Goal: Task Accomplishment & Management: Use online tool/utility

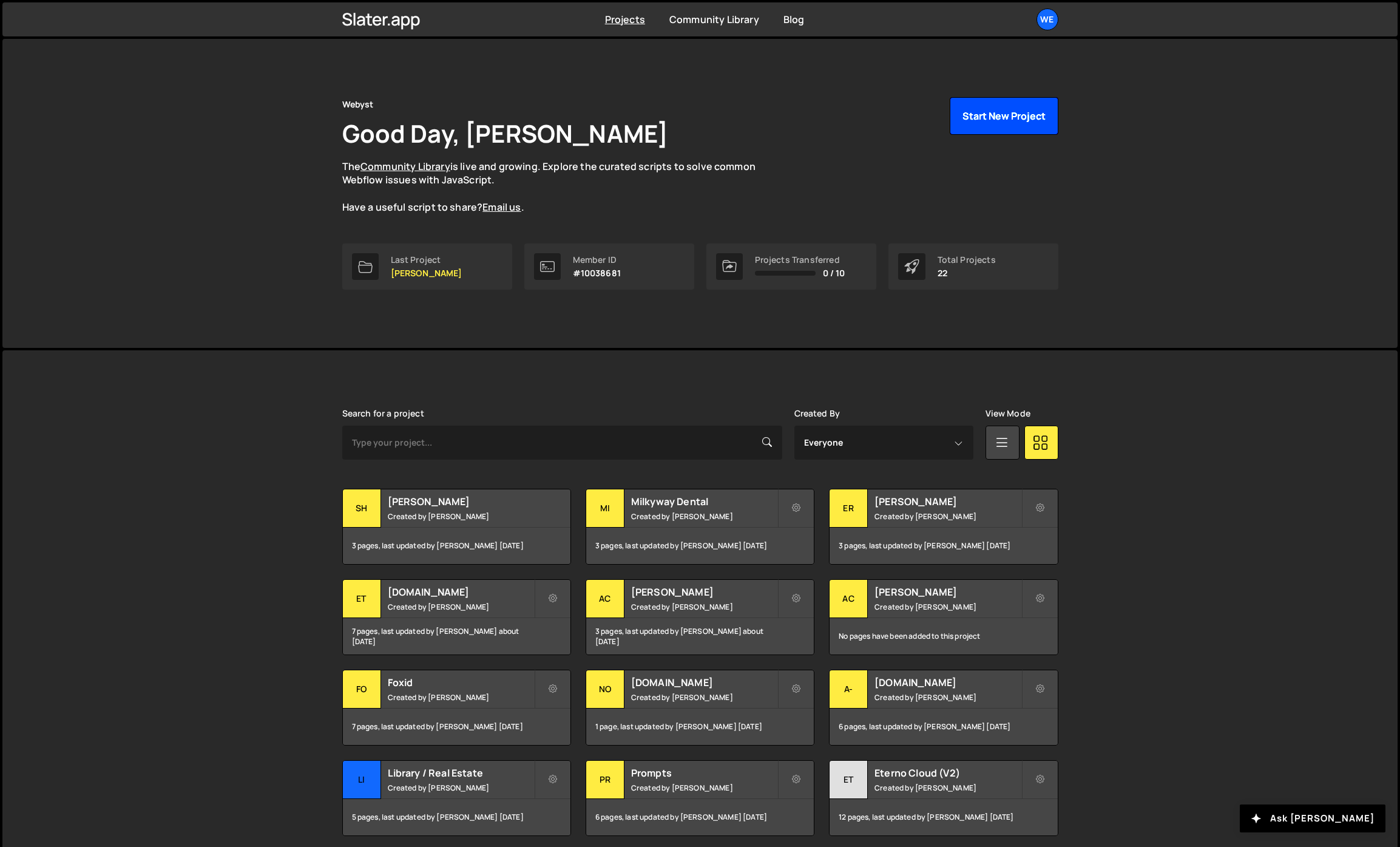
click at [970, 117] on button "Start New Project" at bounding box center [1004, 116] width 109 height 38
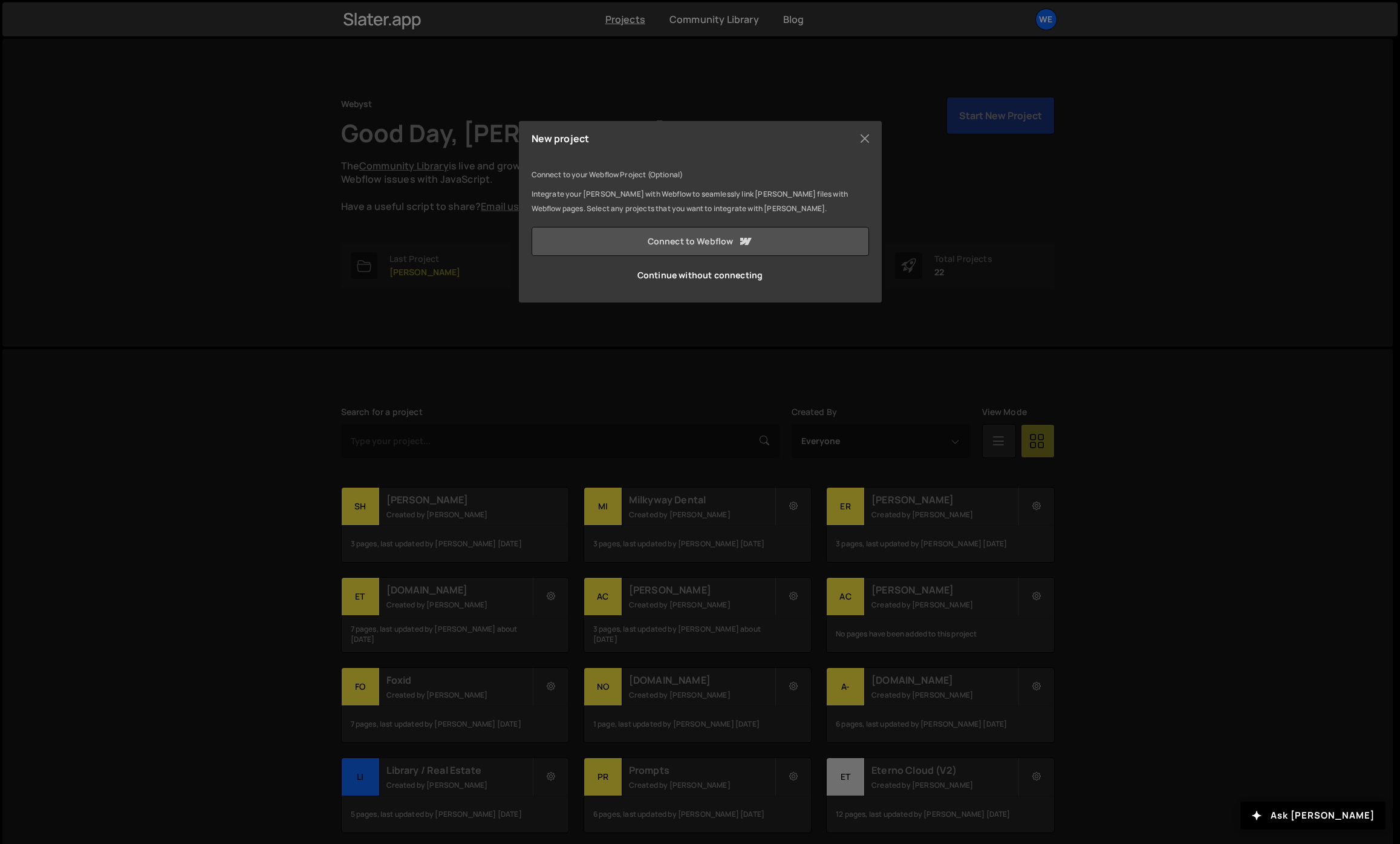
click at [572, 236] on link "Connect to Webflow" at bounding box center [700, 241] width 338 height 29
click at [572, 236] on link "Loading... Sending you to Webflow" at bounding box center [700, 241] width 338 height 29
click at [871, 134] on button "Close" at bounding box center [865, 138] width 18 height 18
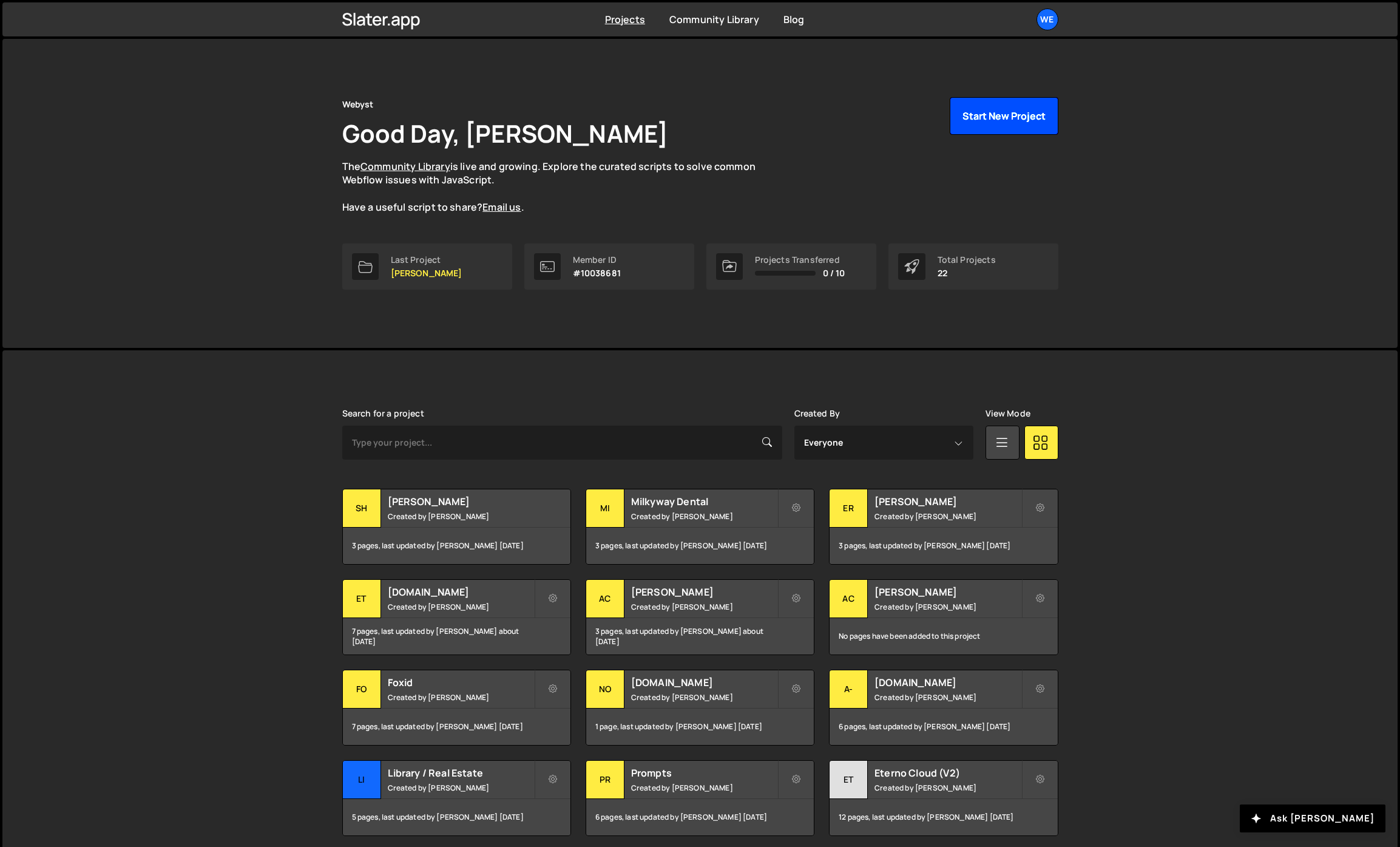
click at [975, 115] on button "Start New Project" at bounding box center [1004, 116] width 109 height 38
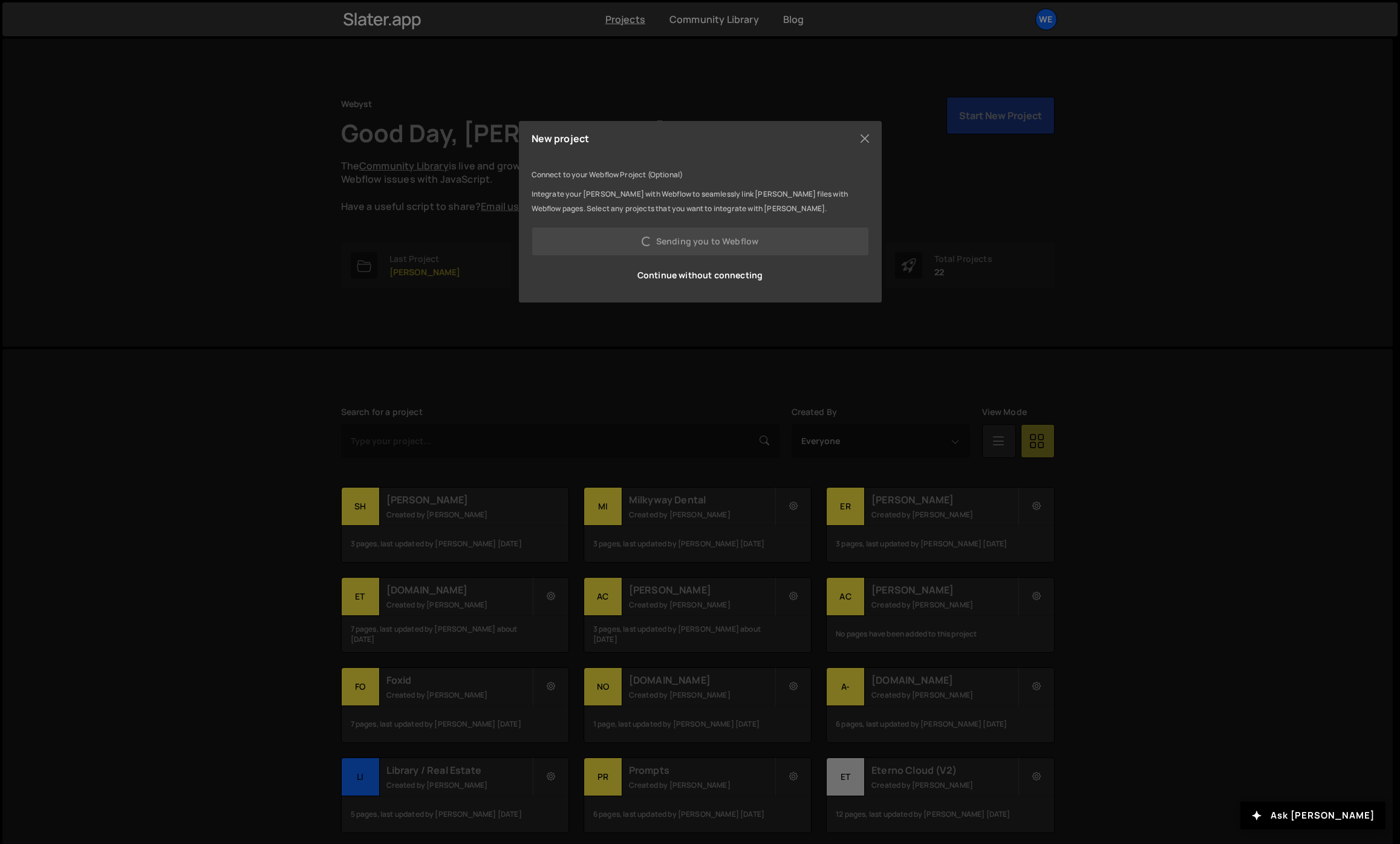
click at [598, 344] on div "New project Connect to your Webflow Project (Optional) Integrate your Slater wi…" at bounding box center [700, 422] width 1400 height 844
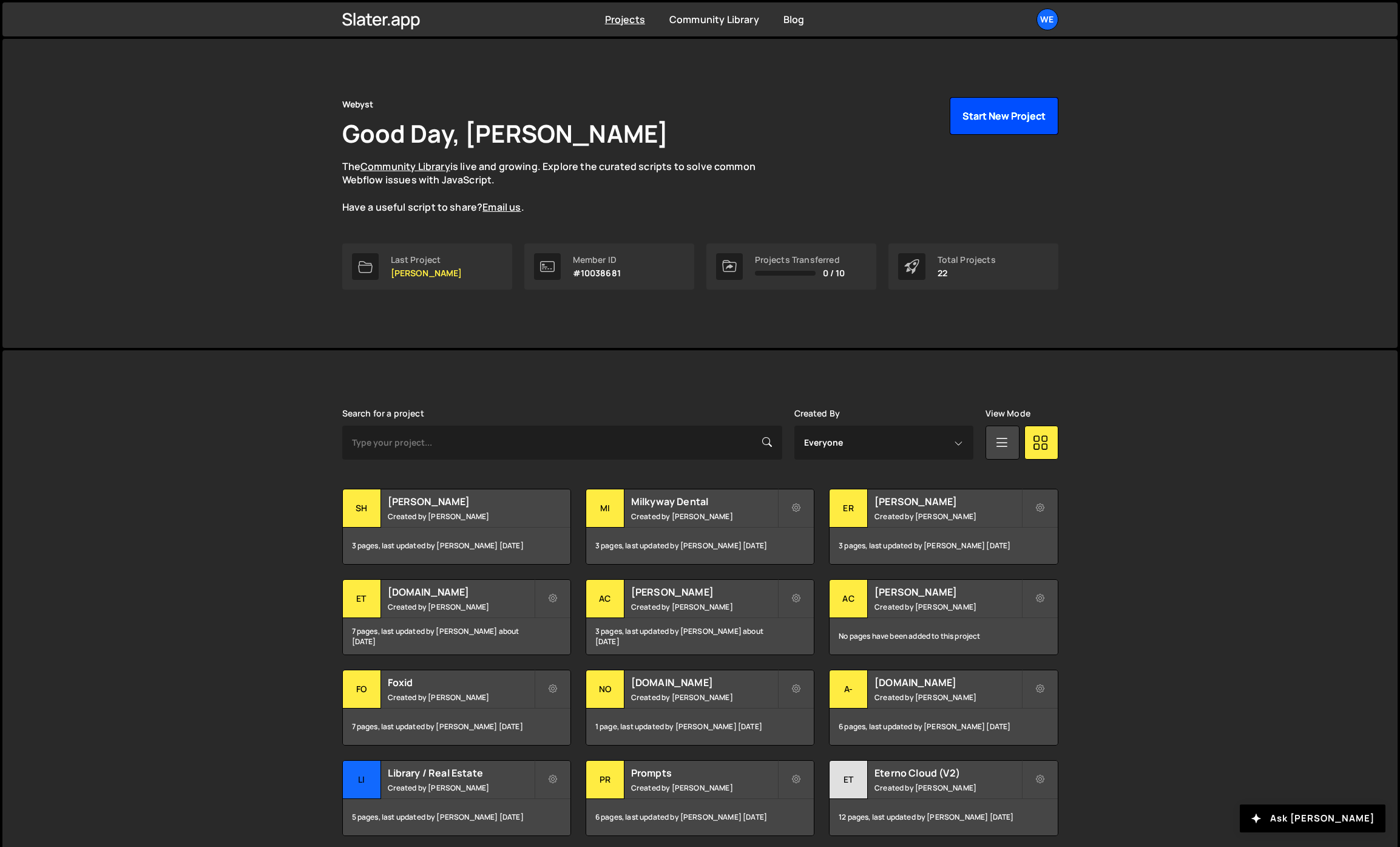
click at [975, 120] on button "Start New Project" at bounding box center [1004, 116] width 109 height 38
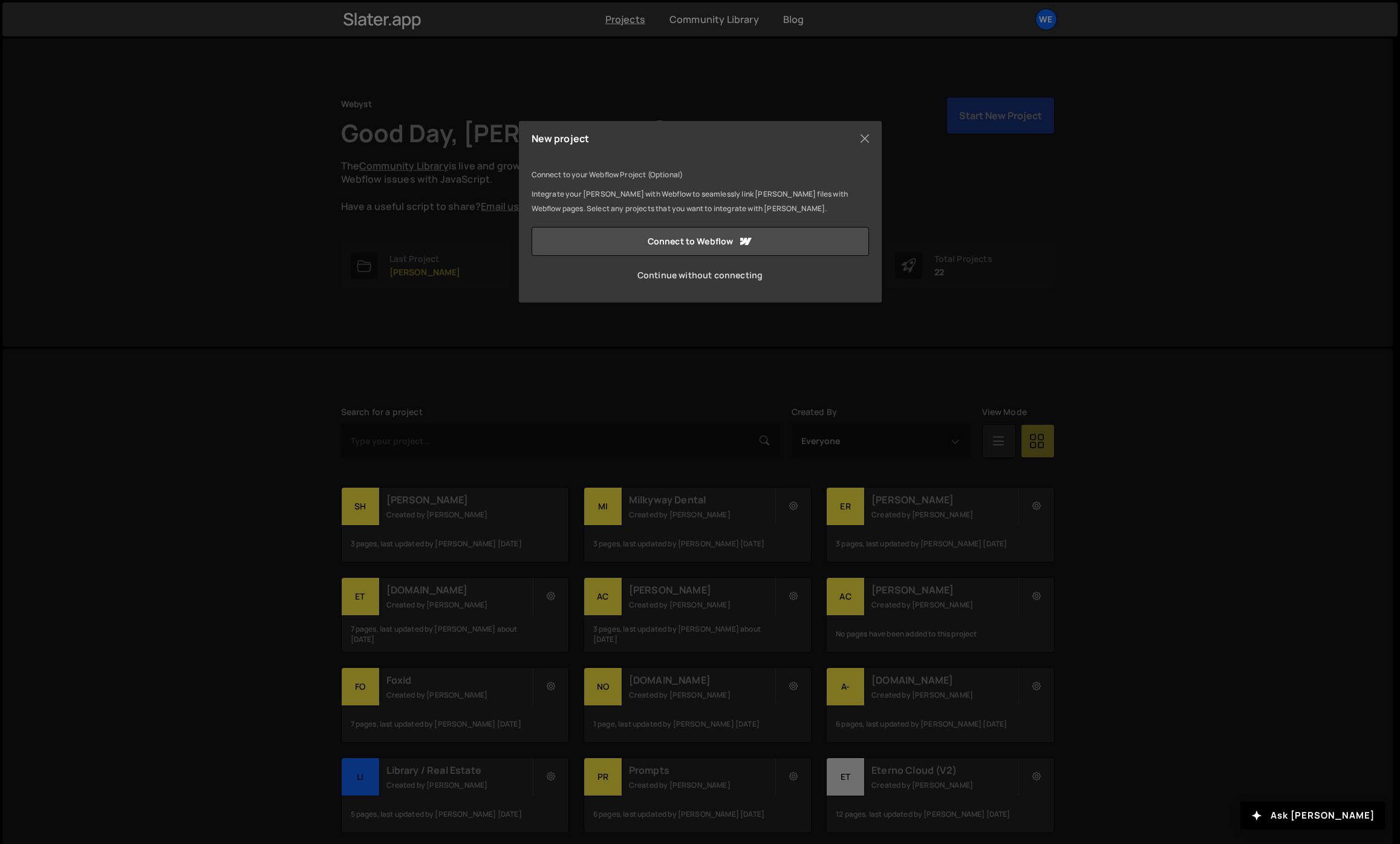
click at [670, 274] on link "Continue without connecting" at bounding box center [700, 274] width 338 height 29
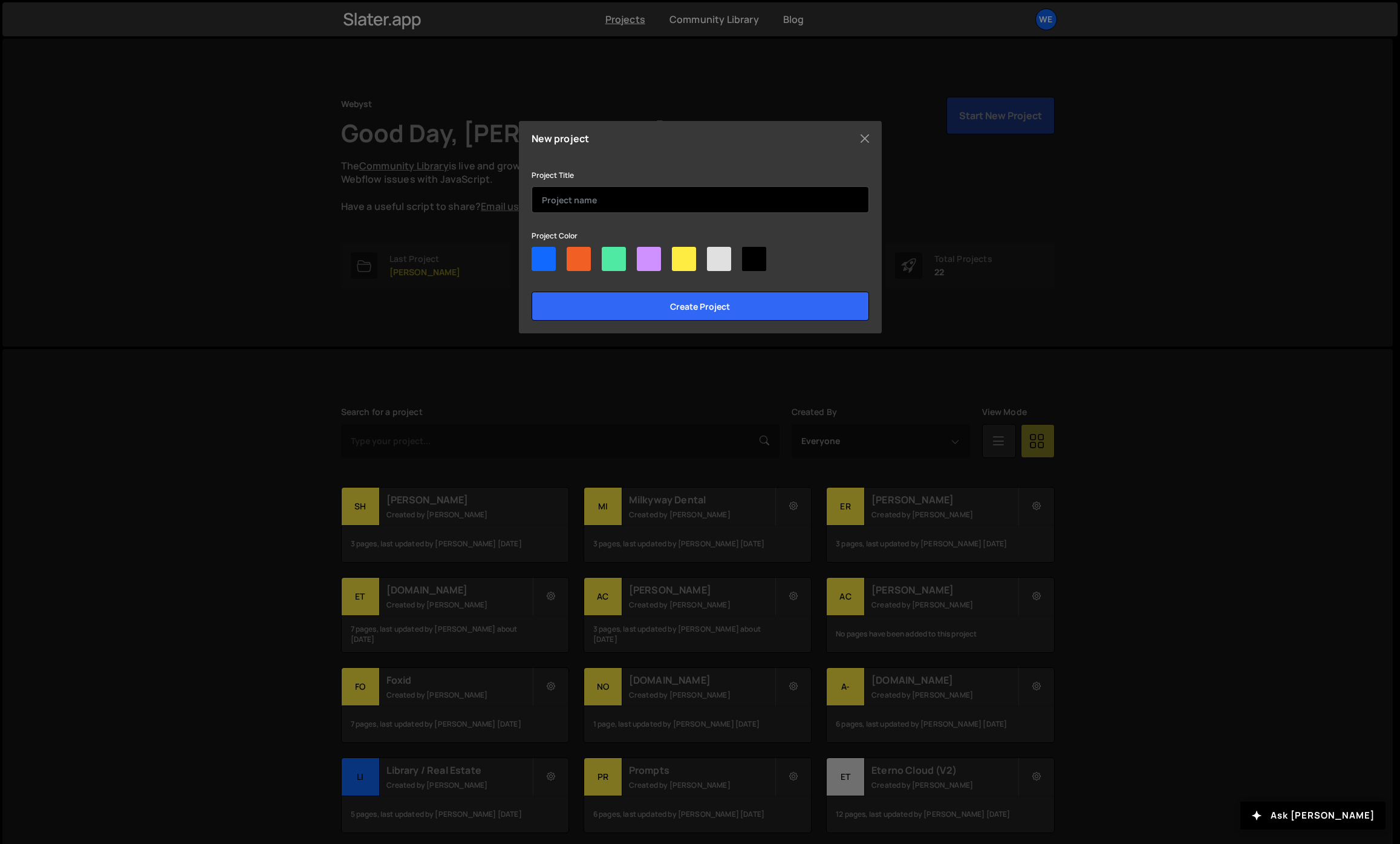
click at [591, 200] on input "text" at bounding box center [700, 200] width 338 height 26
type input "Experts on Demand"
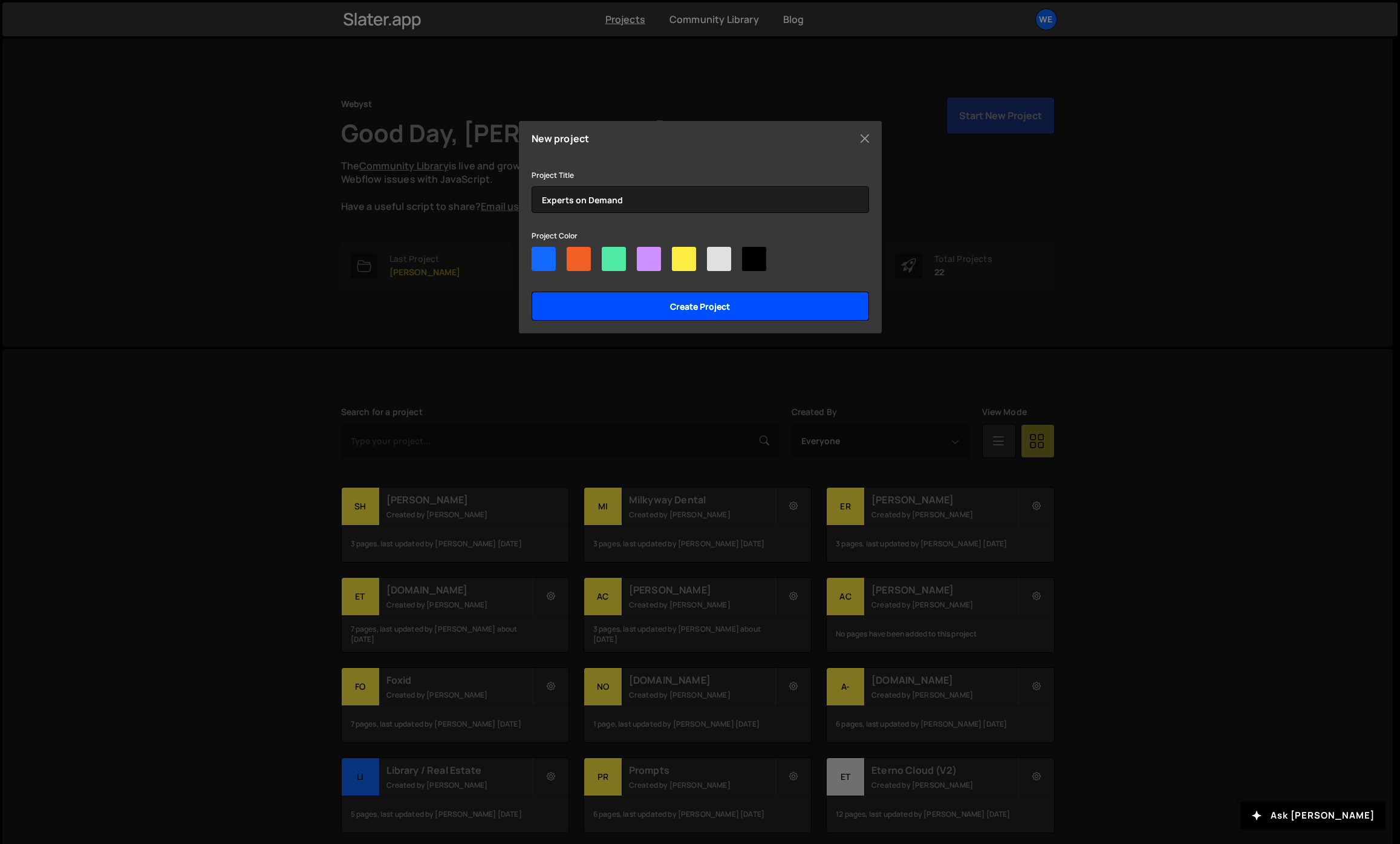
click at [703, 296] on input "Create project" at bounding box center [700, 306] width 338 height 29
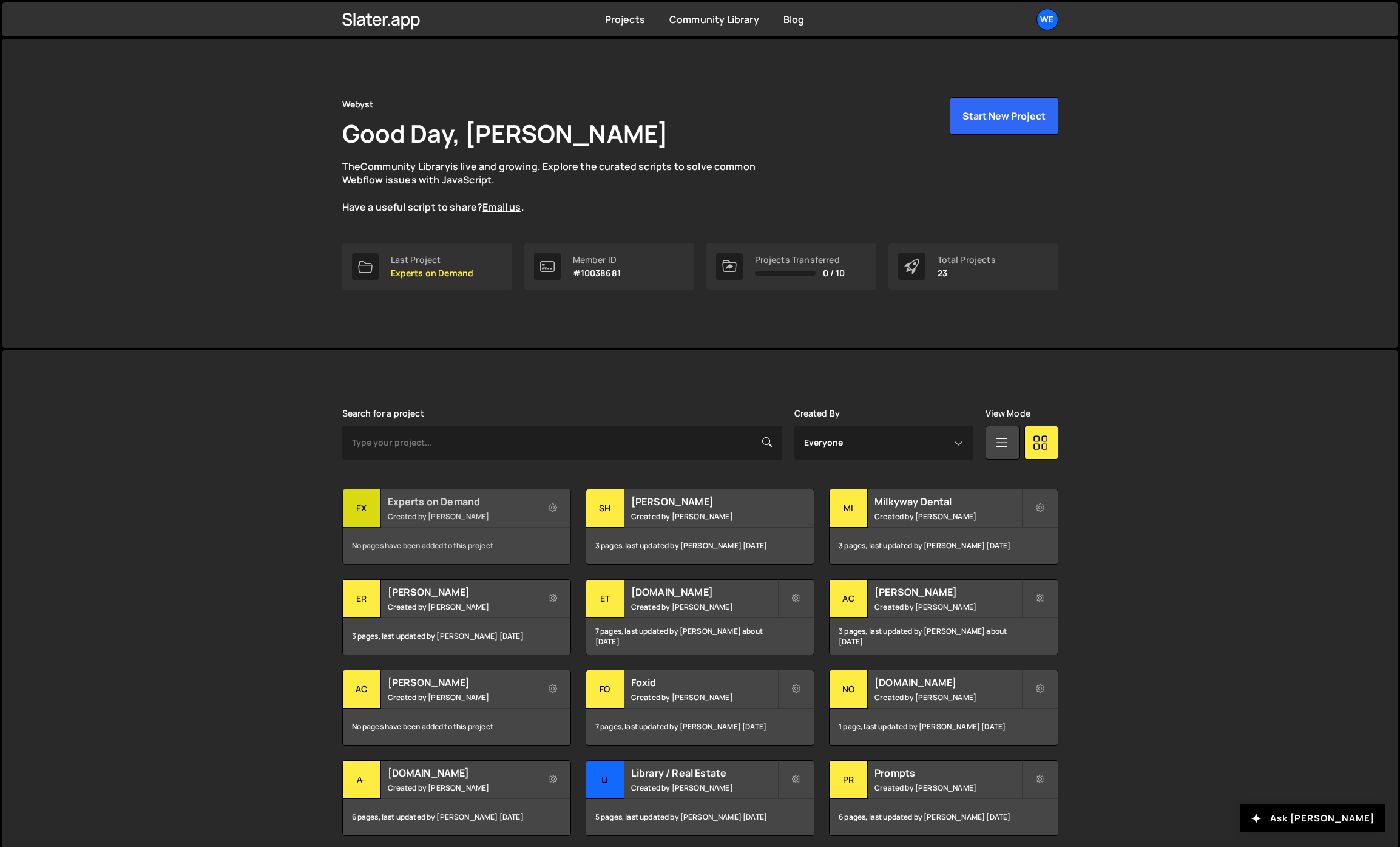
click at [397, 524] on div "Experts on Demand Created by David Stolarik" at bounding box center [456, 508] width 228 height 38
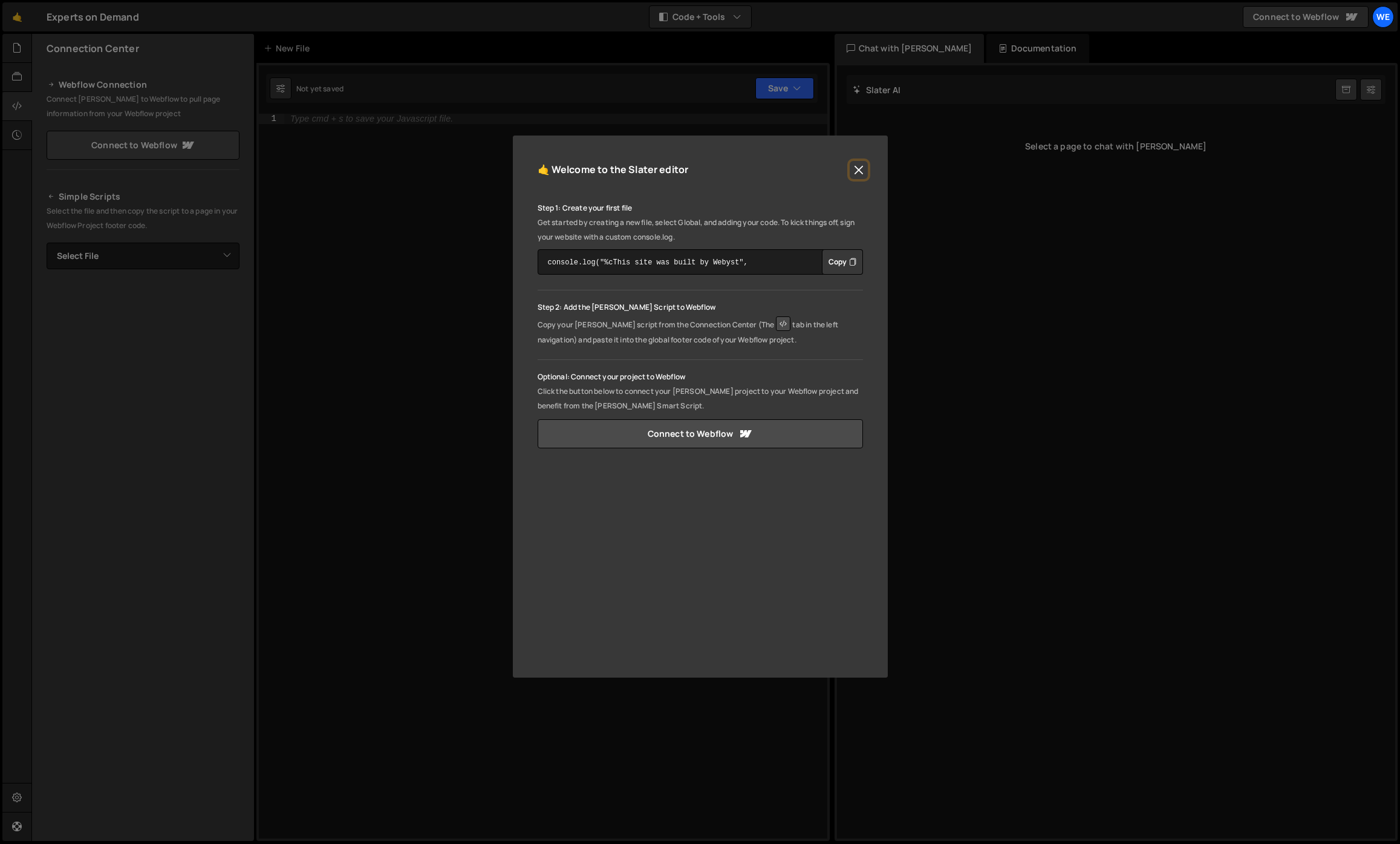
click at [856, 170] on button "Close" at bounding box center [858, 170] width 18 height 18
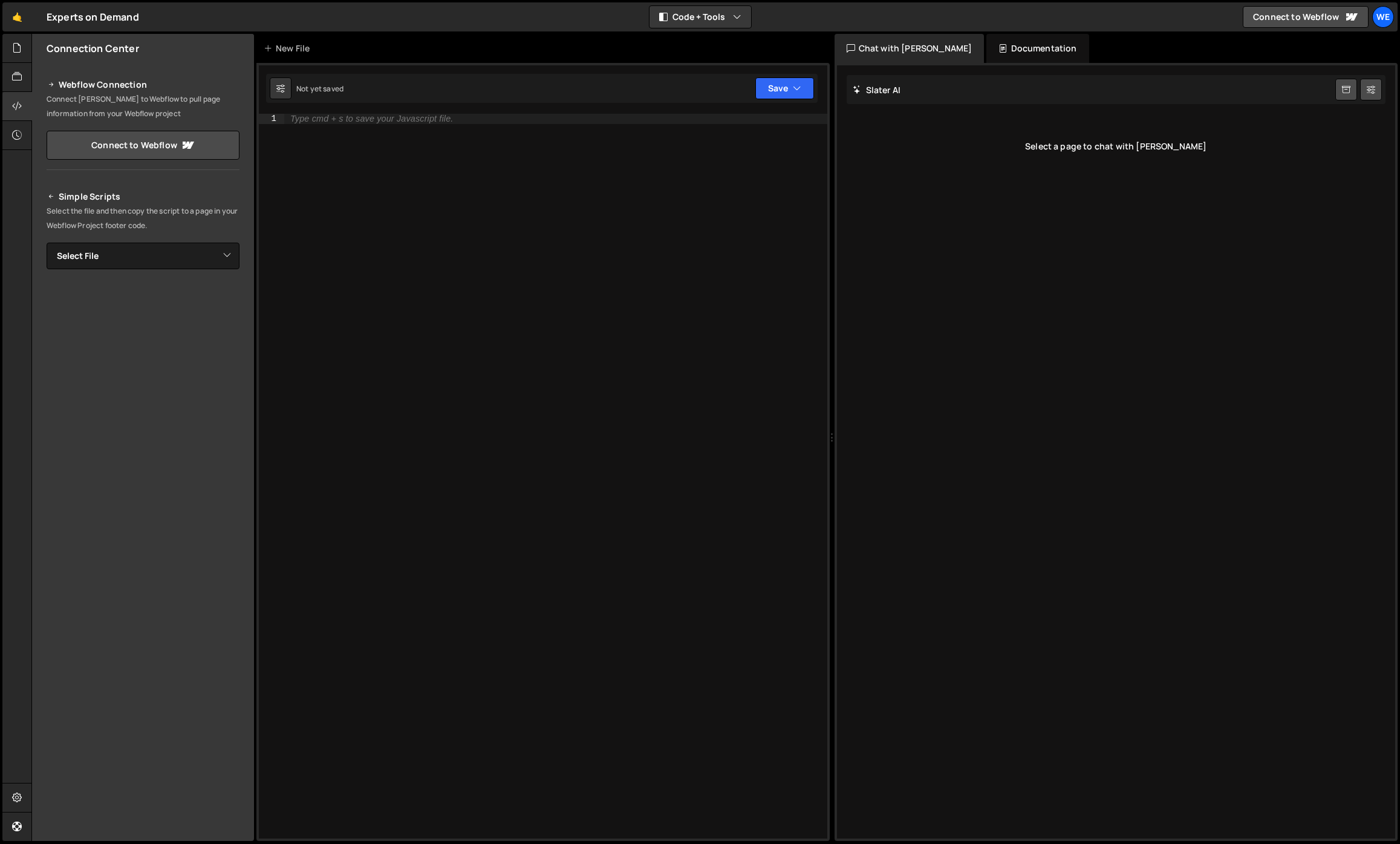
click at [446, 160] on div "Type cmd + s to save your Javascript file." at bounding box center [555, 487] width 543 height 745
paste textarea "});"
type textarea "});"
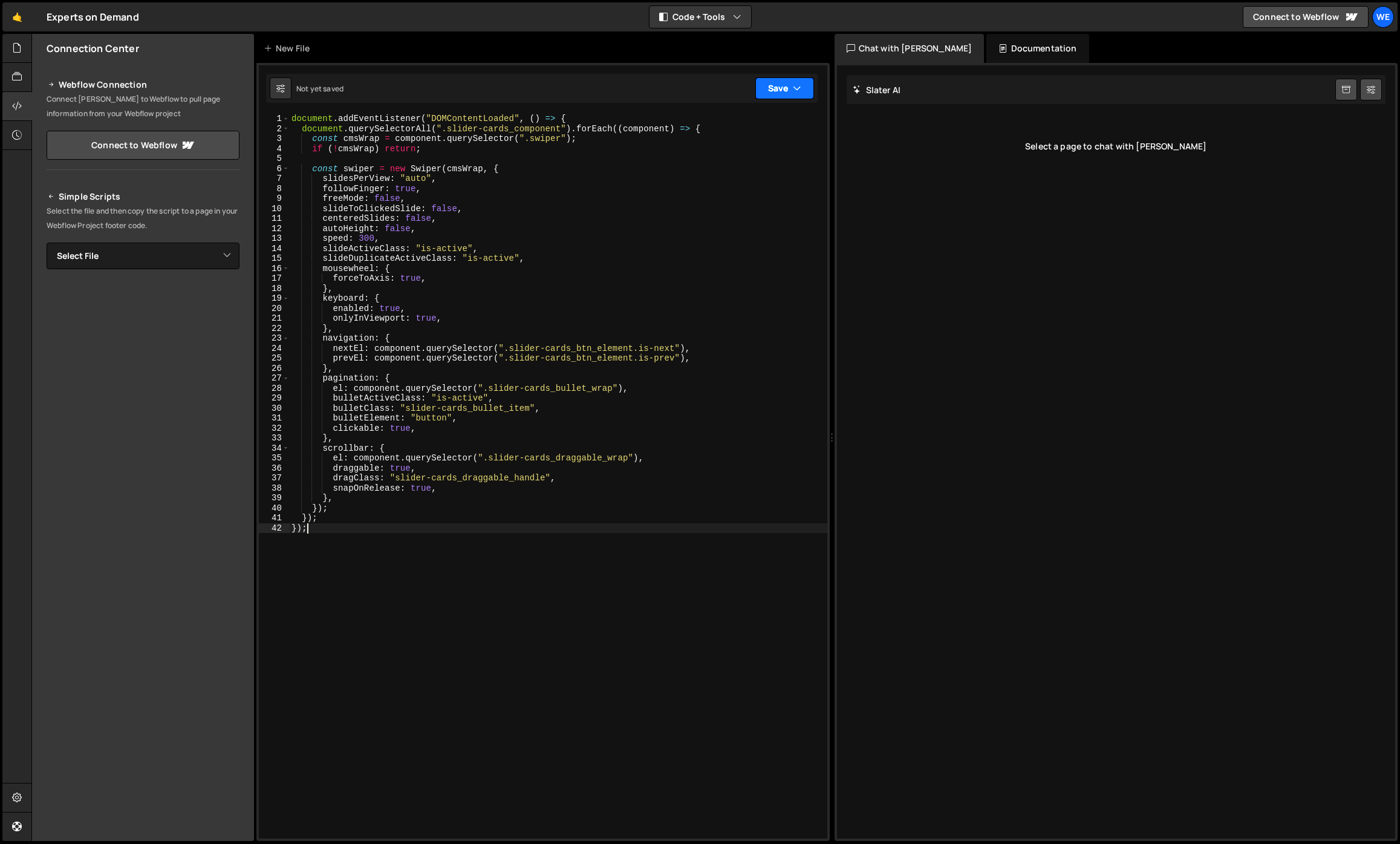
click at [774, 92] on button "Save" at bounding box center [784, 88] width 58 height 22
click at [741, 159] on div "Save to Production S" at bounding box center [743, 157] width 125 height 12
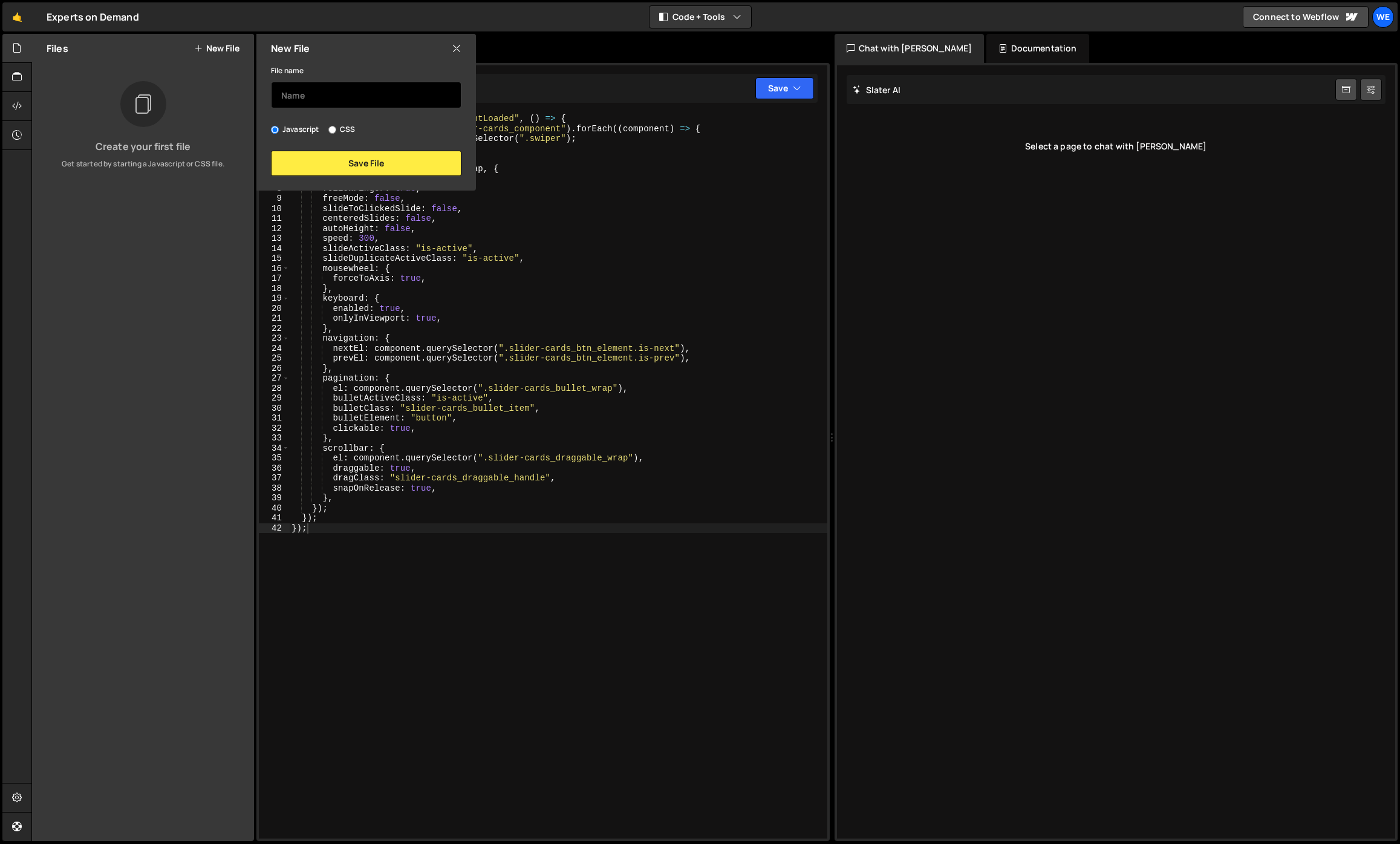
click at [350, 98] on input "text" at bounding box center [366, 95] width 190 height 26
type input "Swiper / Cases"
click at [392, 157] on button "Save File" at bounding box center [366, 163] width 190 height 25
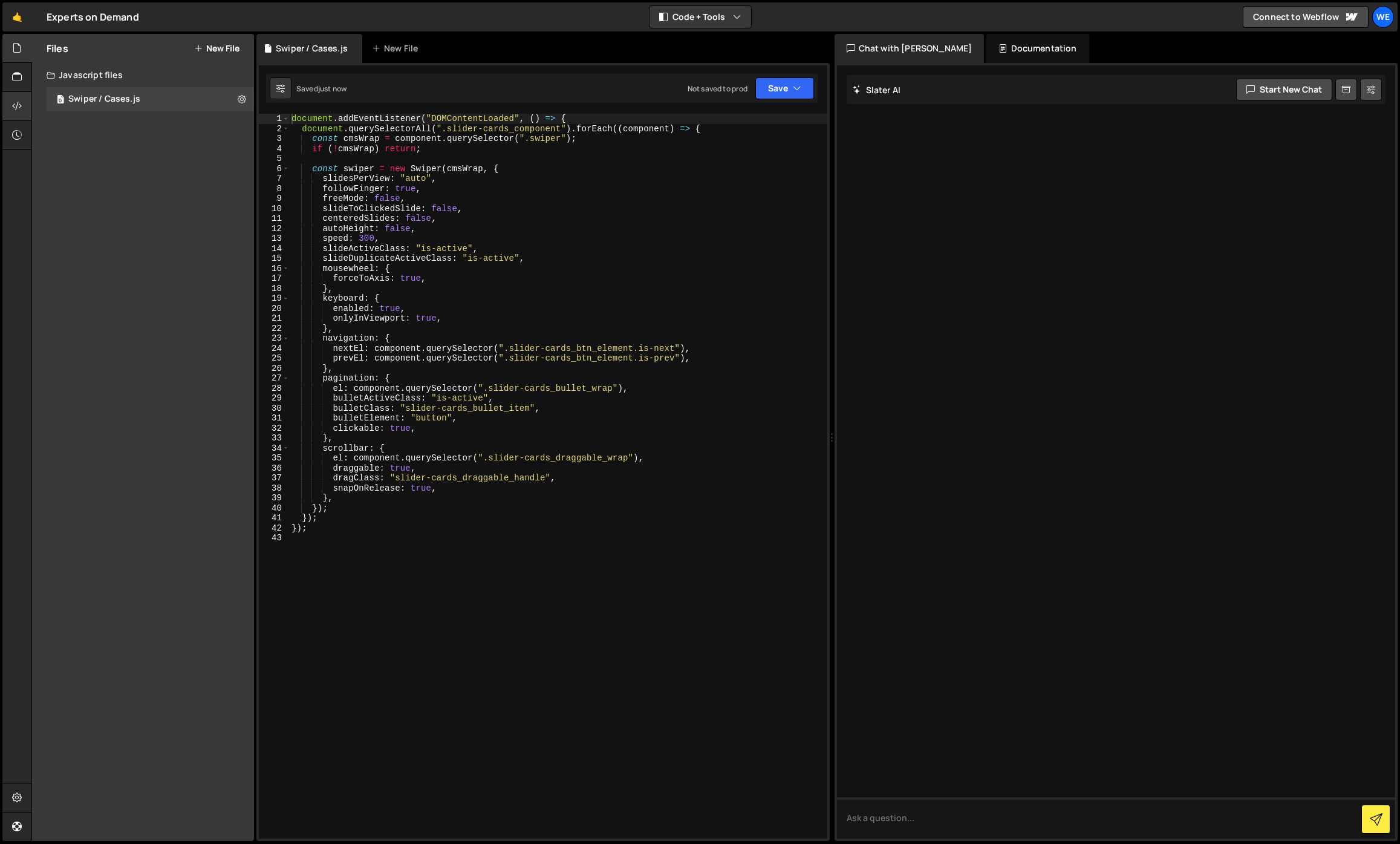
click at [20, 108] on icon at bounding box center [17, 106] width 9 height 13
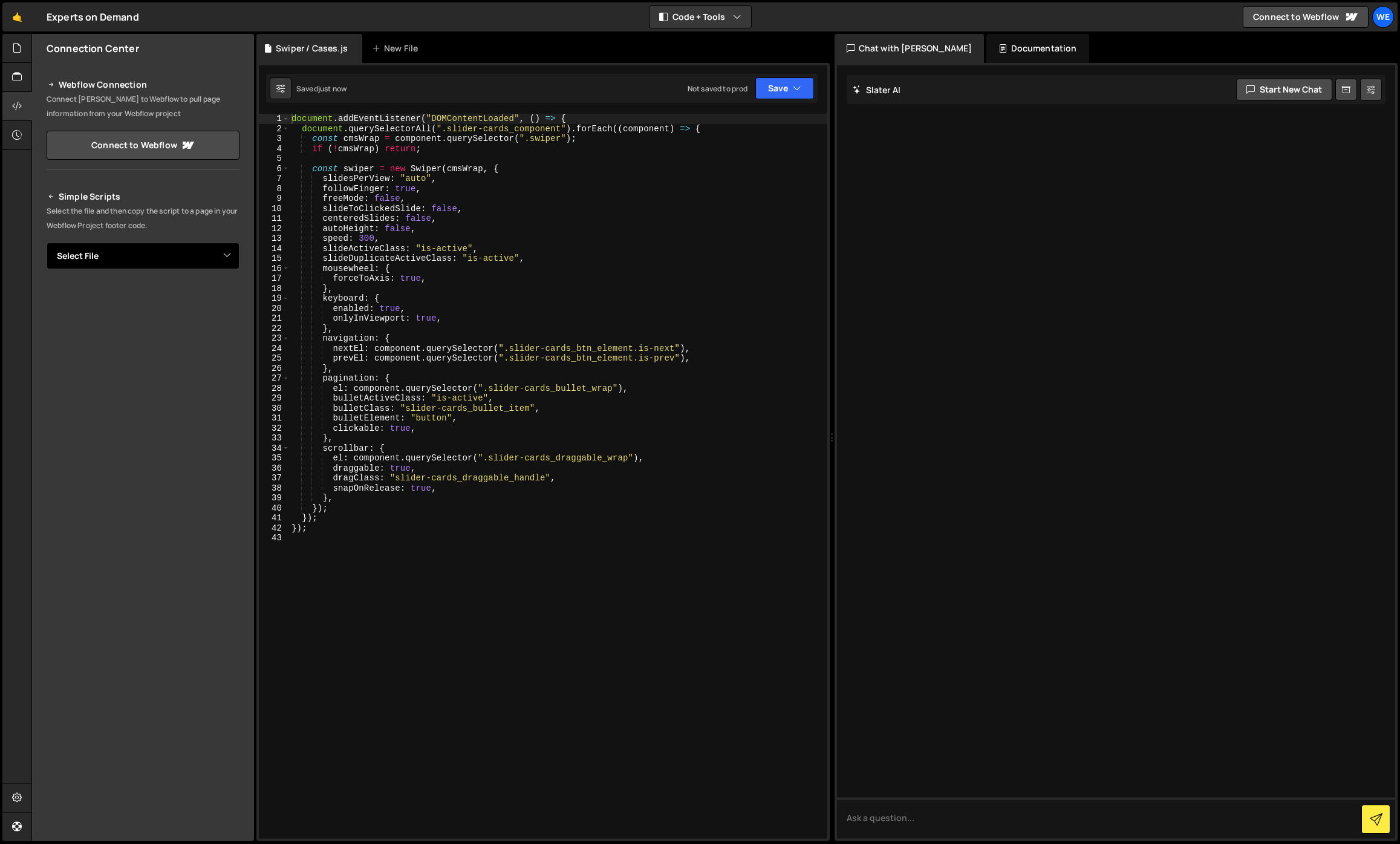
click at [142, 266] on select "Select File Swiper / Cases.js" at bounding box center [142, 256] width 193 height 26
select select "45258"
click at [46, 242] on select "Select File Swiper / Cases.js" at bounding box center [142, 256] width 193 height 26
click at [225, 296] on button "Button group with nested dropdown" at bounding box center [231, 296] width 17 height 25
click at [205, 337] on link "Copy Production js" at bounding box center [189, 337] width 100 height 17
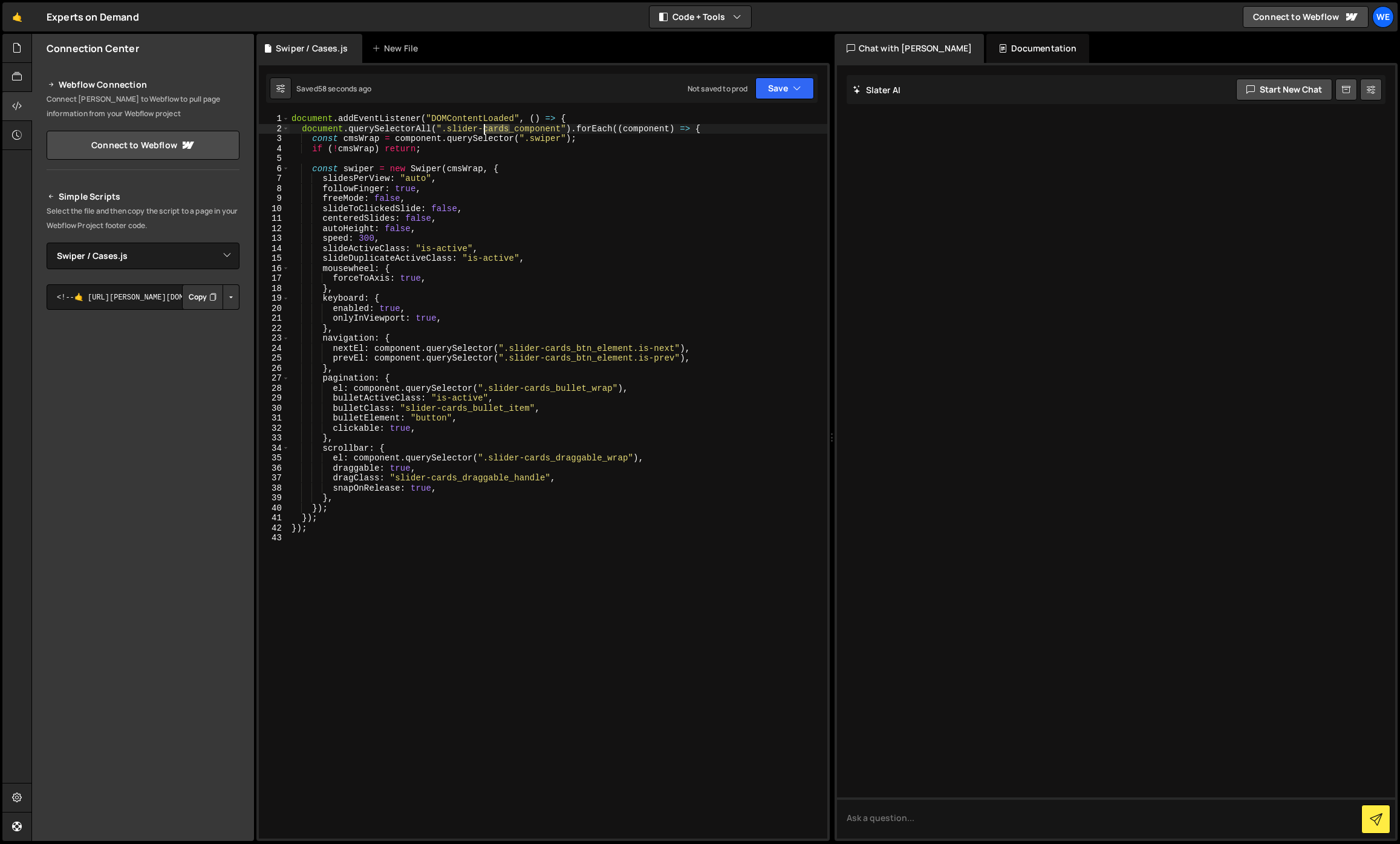
drag, startPoint x: 508, startPoint y: 127, endPoint x: 485, endPoint y: 130, distance: 23.2
click at [485, 130] on div "document . addEventListener ( "DOMContentLoaded" , ( ) => { document . querySel…" at bounding box center [558, 487] width 538 height 745
type textarea "document.querySelectorAll(".slider-cases_component").forEach((component) => {"
click at [681, 155] on div "document . addEventListener ( "DOMContentLoaded" , ( ) => { document . querySel…" at bounding box center [558, 487] width 538 height 745
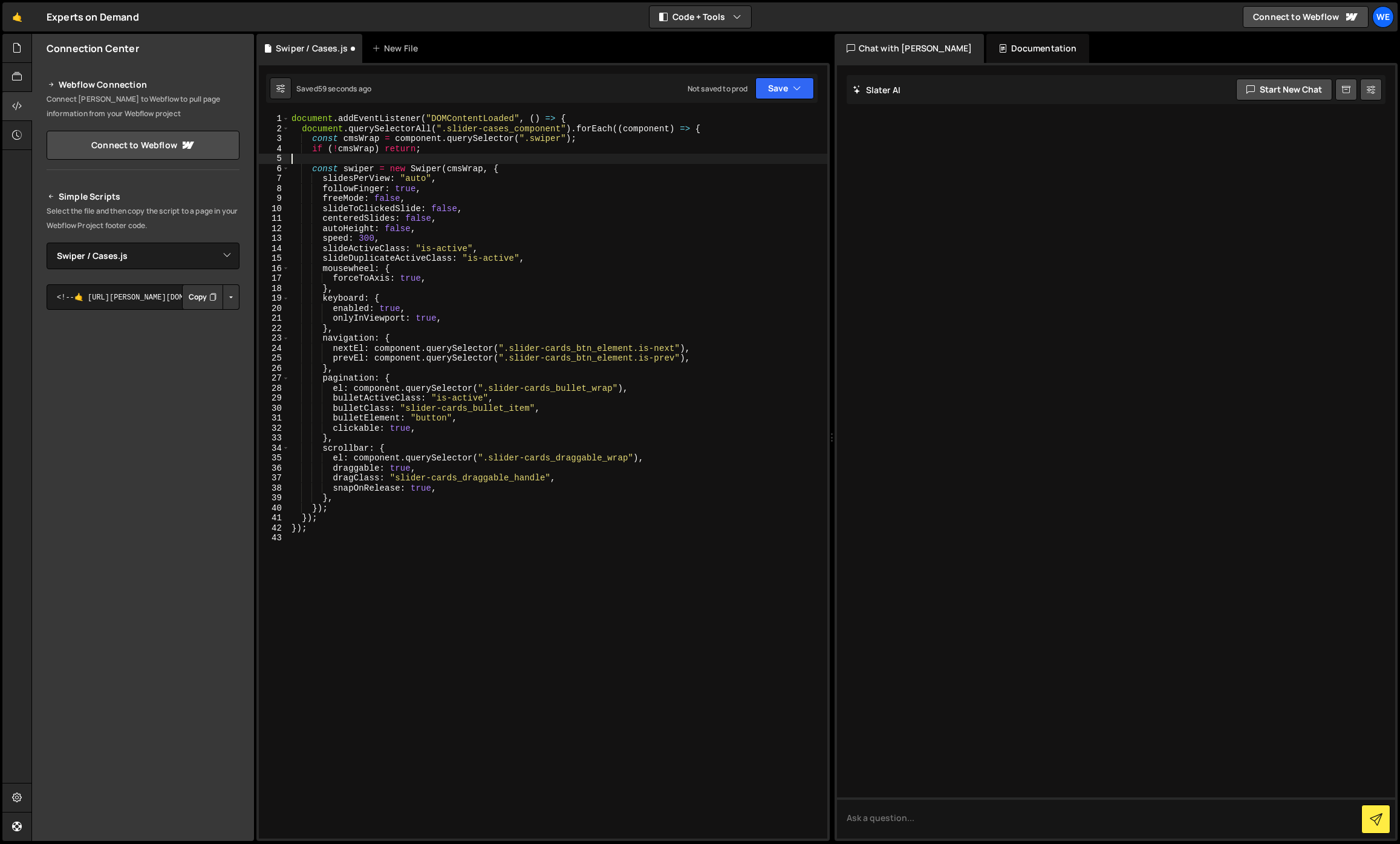
scroll to position [0, 0]
drag, startPoint x: 571, startPoint y: 348, endPoint x: 540, endPoint y: 352, distance: 31.3
click at [540, 352] on div "document . addEventListener ( "DOMContentLoaded" , ( ) => { document . querySel…" at bounding box center [558, 487] width 538 height 745
drag, startPoint x: 571, startPoint y: 360, endPoint x: 544, endPoint y: 360, distance: 27.0
click at [544, 360] on div "document . addEventListener ( "DOMContentLoaded" , ( ) => { document . querySel…" at bounding box center [558, 487] width 538 height 745
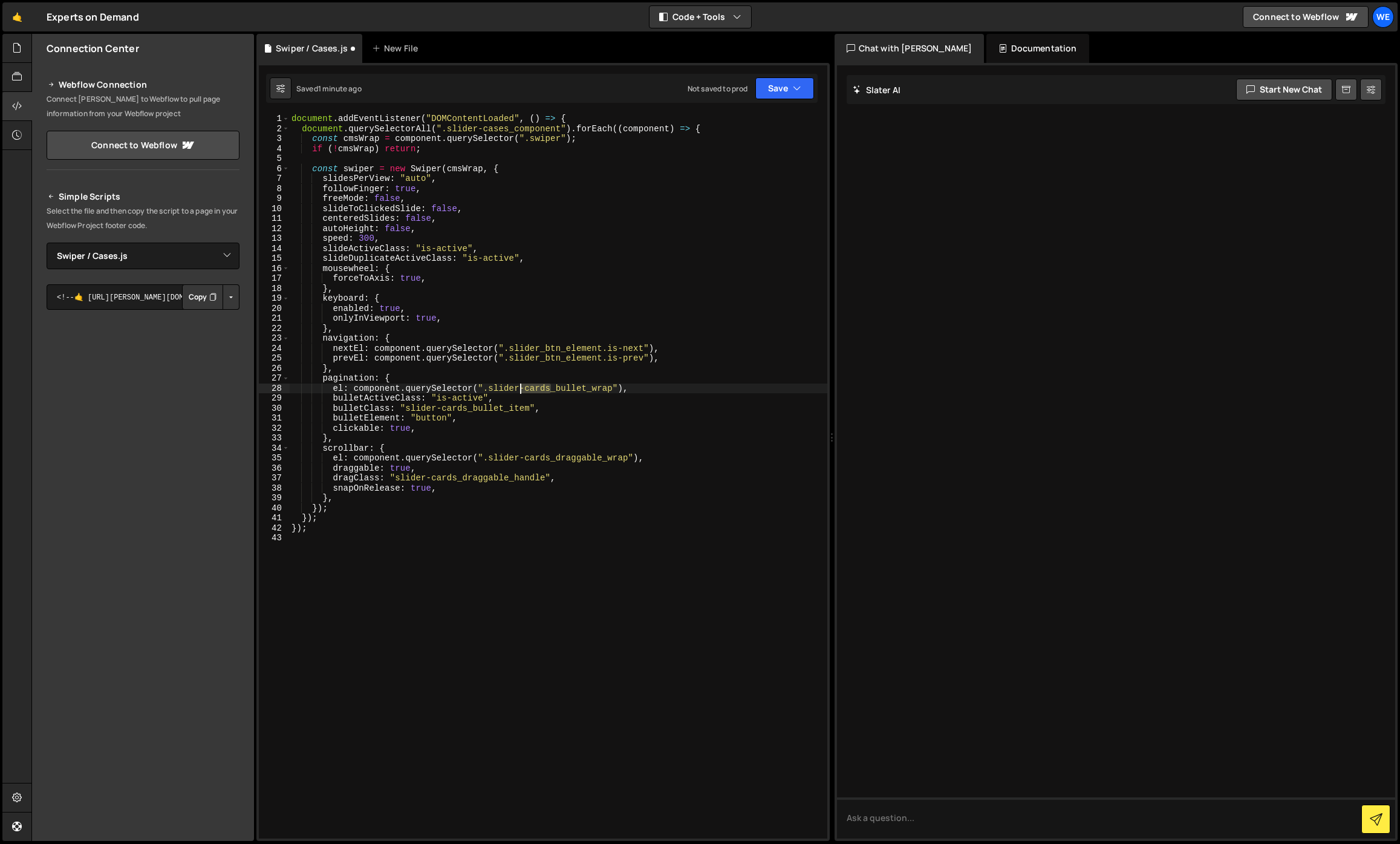
drag, startPoint x: 550, startPoint y: 386, endPoint x: 520, endPoint y: 389, distance: 30.1
click at [520, 389] on div "document . addEventListener ( "DOMContentLoaded" , ( ) => { document . querySel…" at bounding box center [558, 487] width 538 height 745
drag, startPoint x: 468, startPoint y: 408, endPoint x: 436, endPoint y: 408, distance: 32.0
click at [436, 408] on div "document . addEventListener ( "DOMContentLoaded" , ( ) => { document . querySel…" at bounding box center [558, 487] width 538 height 745
drag, startPoint x: 550, startPoint y: 458, endPoint x: 519, endPoint y: 458, distance: 31.0
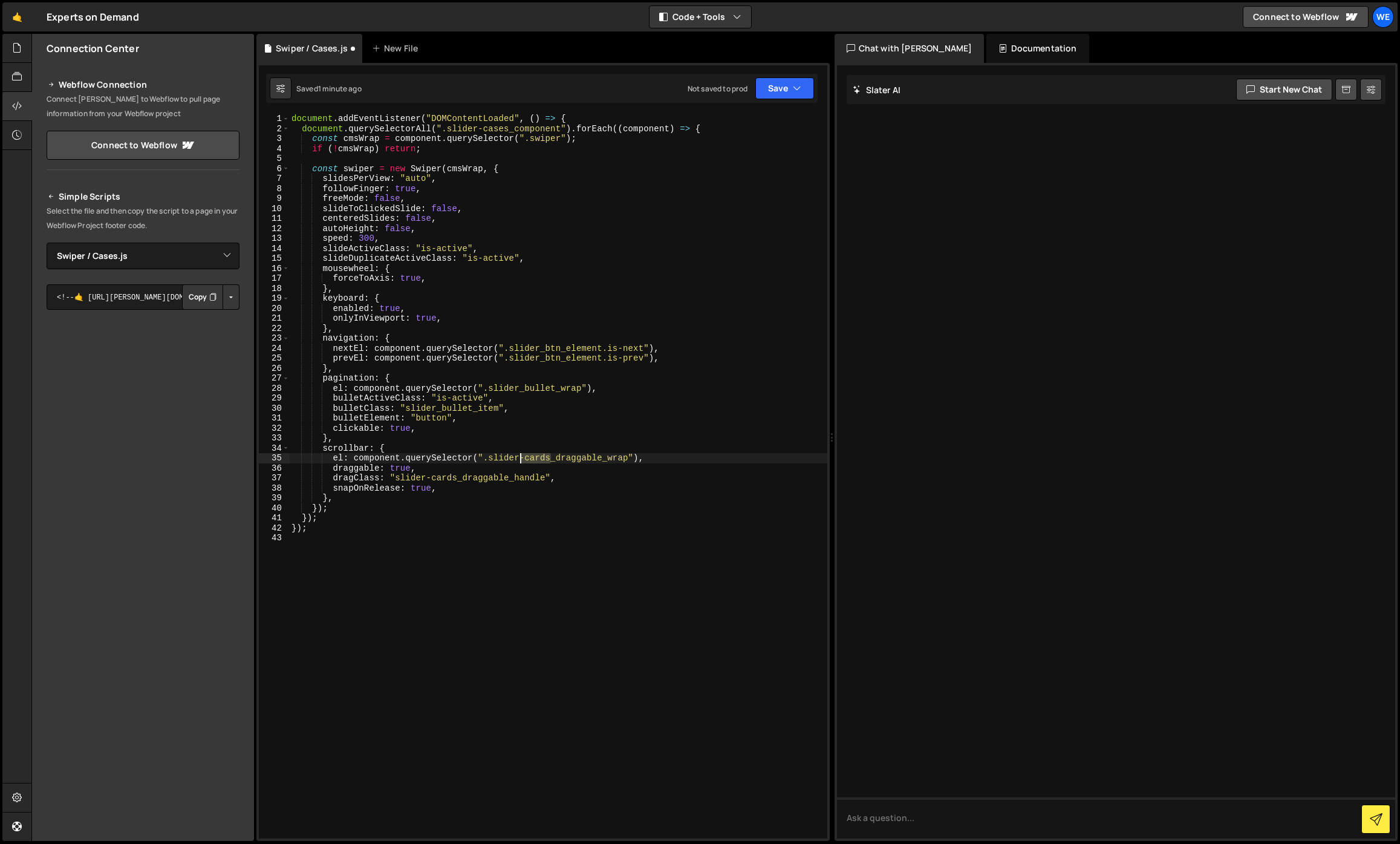
click at [519, 458] on div "document . addEventListener ( "DOMContentLoaded" , ( ) => { document . querySel…" at bounding box center [558, 487] width 538 height 745
drag, startPoint x: 456, startPoint y: 480, endPoint x: 428, endPoint y: 480, distance: 28.0
click at [428, 480] on div "document . addEventListener ( "DOMContentLoaded" , ( ) => { document . querySel…" at bounding box center [558, 487] width 538 height 745
click at [638, 277] on div "document . addEventListener ( "DOMContentLoaded" , ( ) => { document . querySel…" at bounding box center [558, 487] width 538 height 745
type textarea "forceToAxis: true,"
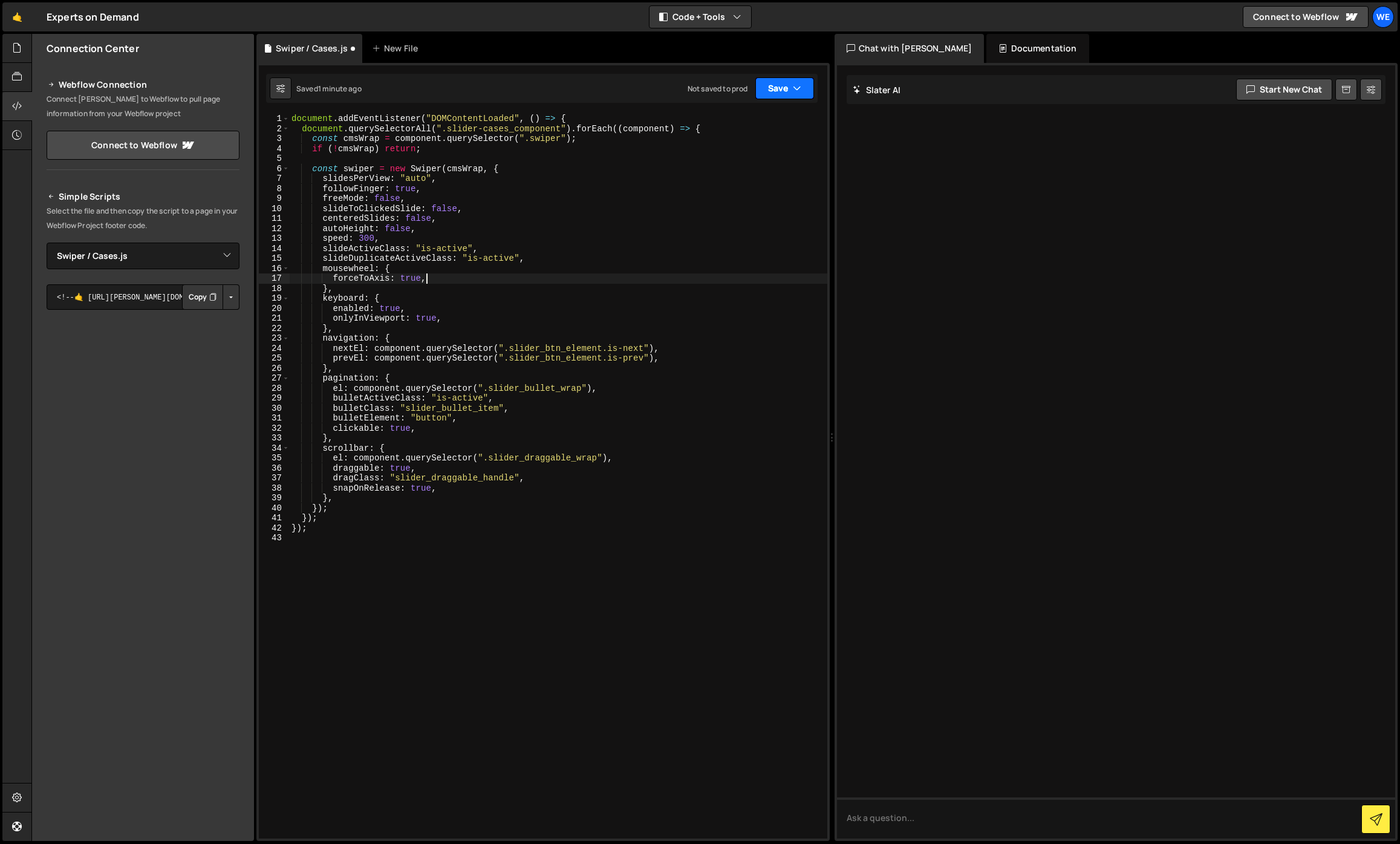
click at [794, 87] on icon "button" at bounding box center [797, 88] width 8 height 12
click at [749, 161] on div "Save to Production S" at bounding box center [743, 157] width 125 height 12
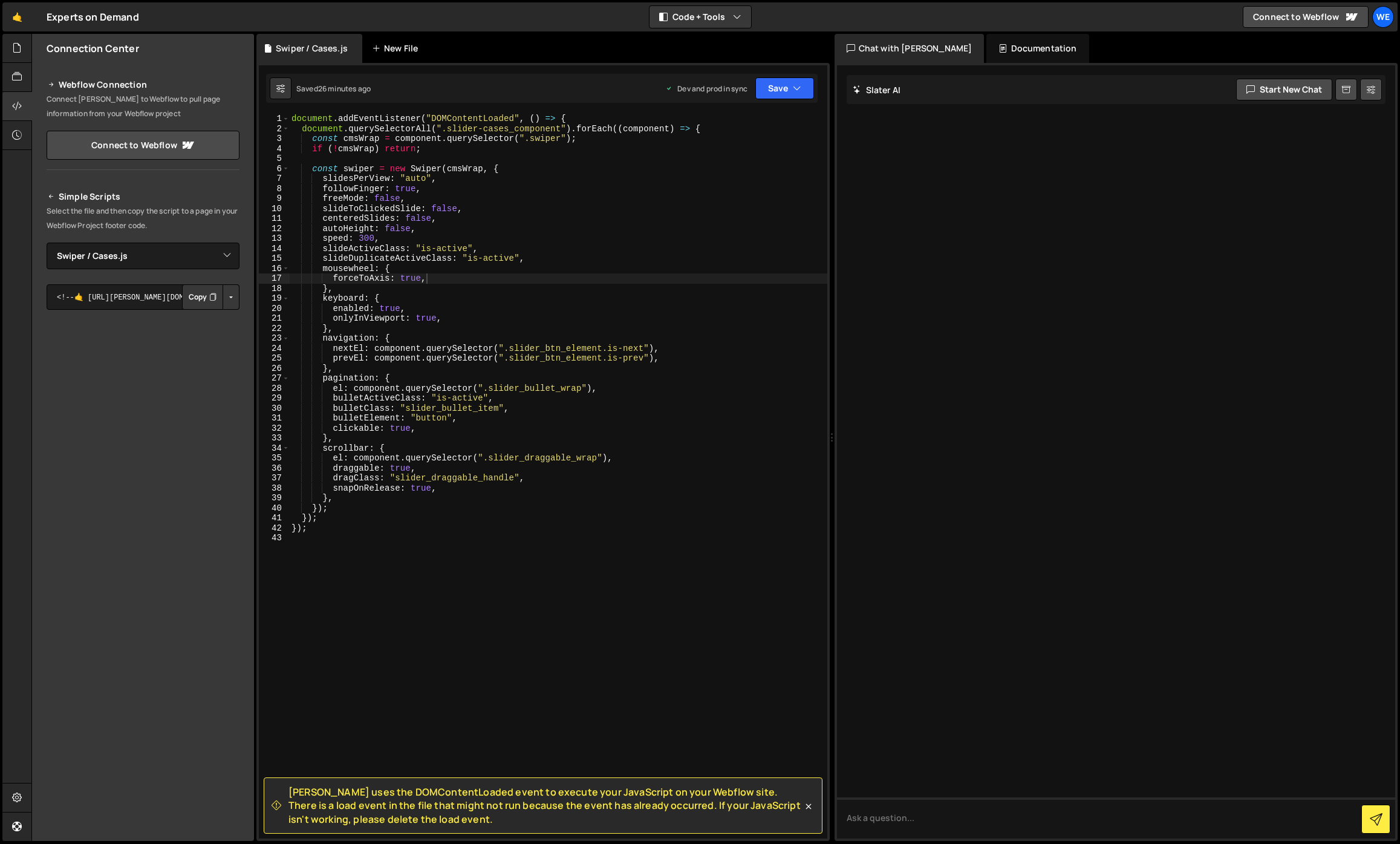
click at [394, 52] on div "New File" at bounding box center [397, 48] width 51 height 12
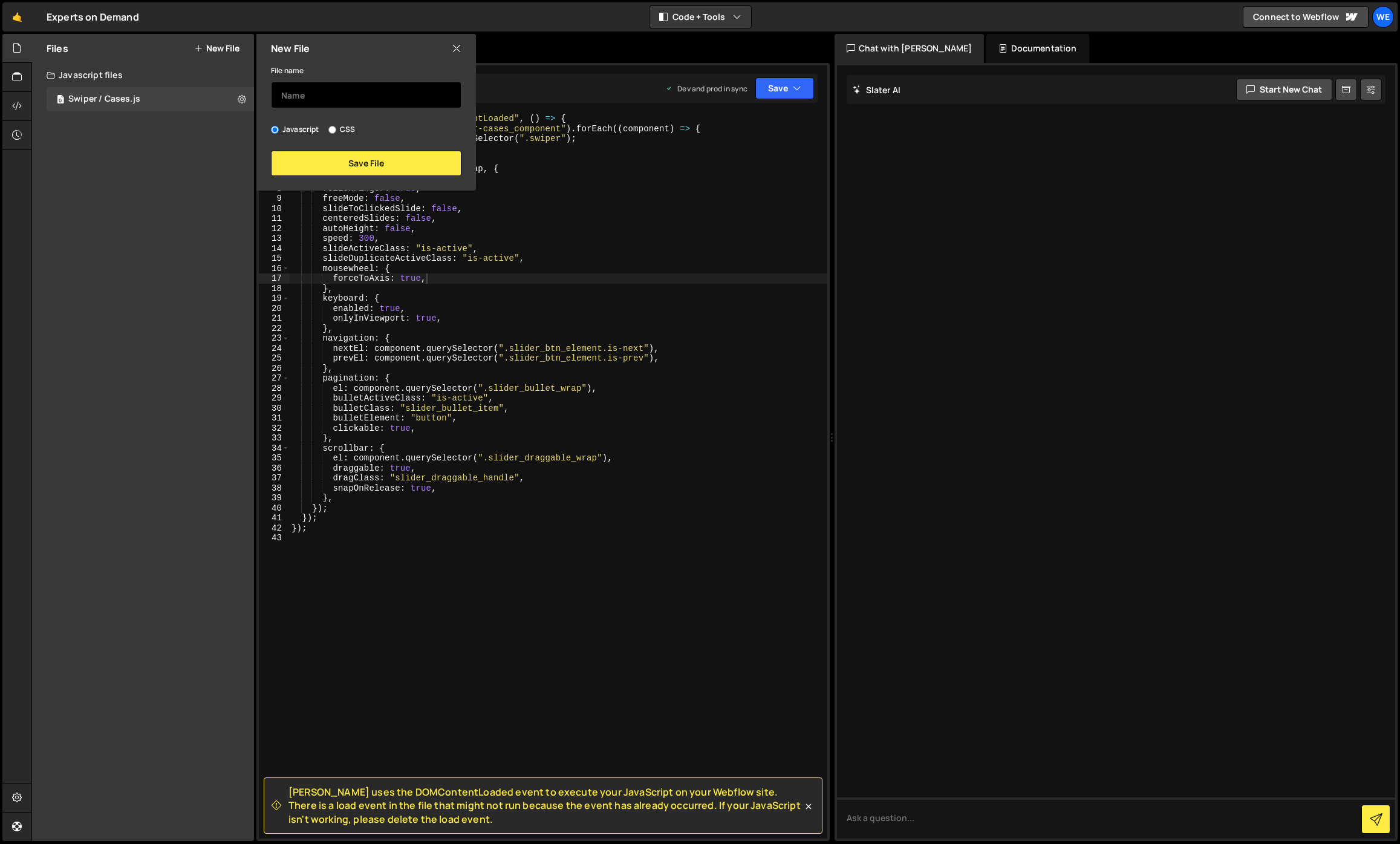
click at [367, 91] on input "text" at bounding box center [366, 95] width 190 height 26
type input "Logos"
click at [388, 159] on button "Save File" at bounding box center [366, 163] width 190 height 25
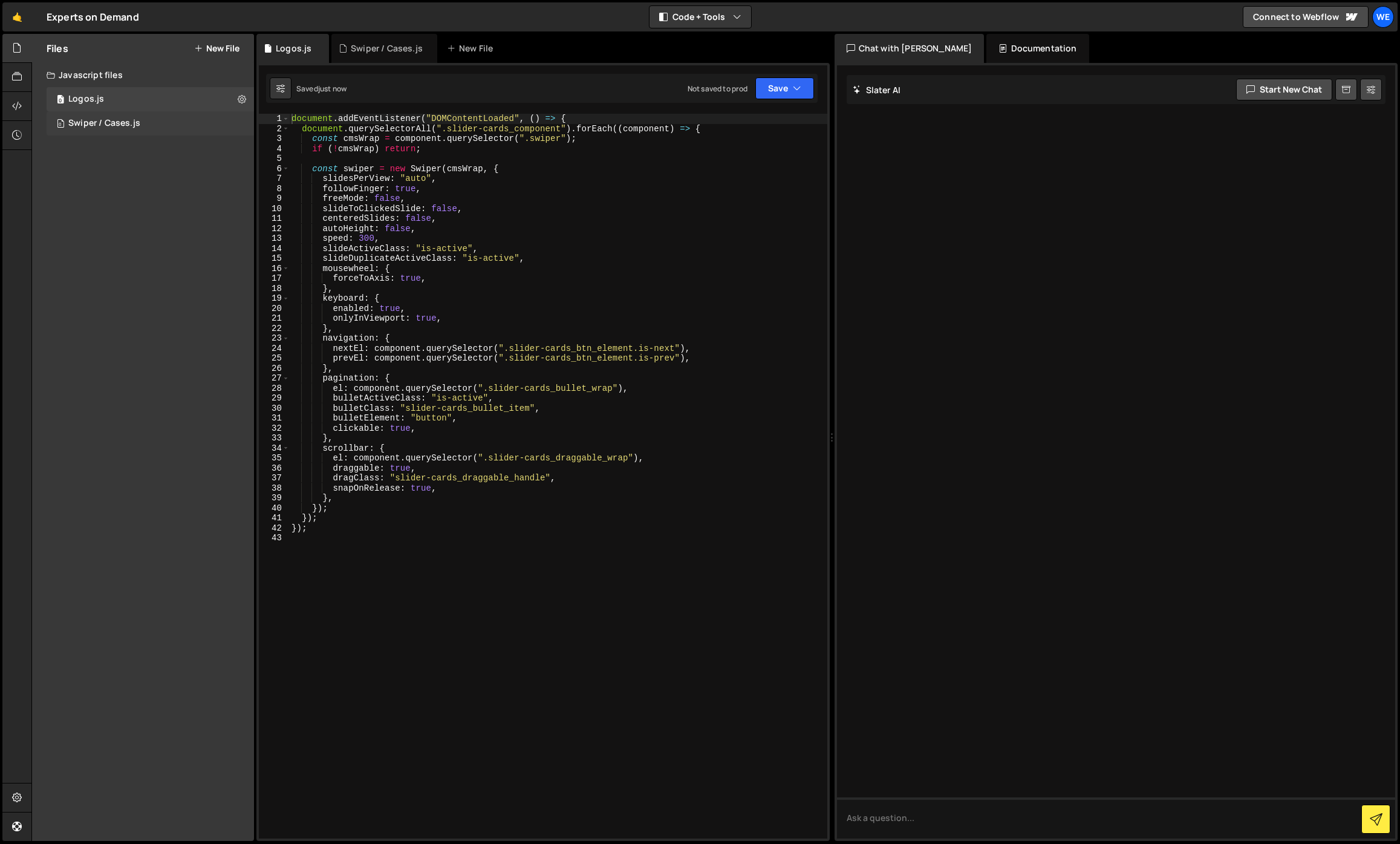
click at [137, 123] on div "Swiper / Cases.js" at bounding box center [104, 124] width 72 height 11
click at [124, 102] on div "0 Logos.js 0" at bounding box center [150, 99] width 207 height 25
click at [383, 175] on div "document . addEventListener ( "DOMContentLoaded" , ( ) => { document . querySel…" at bounding box center [558, 487] width 538 height 745
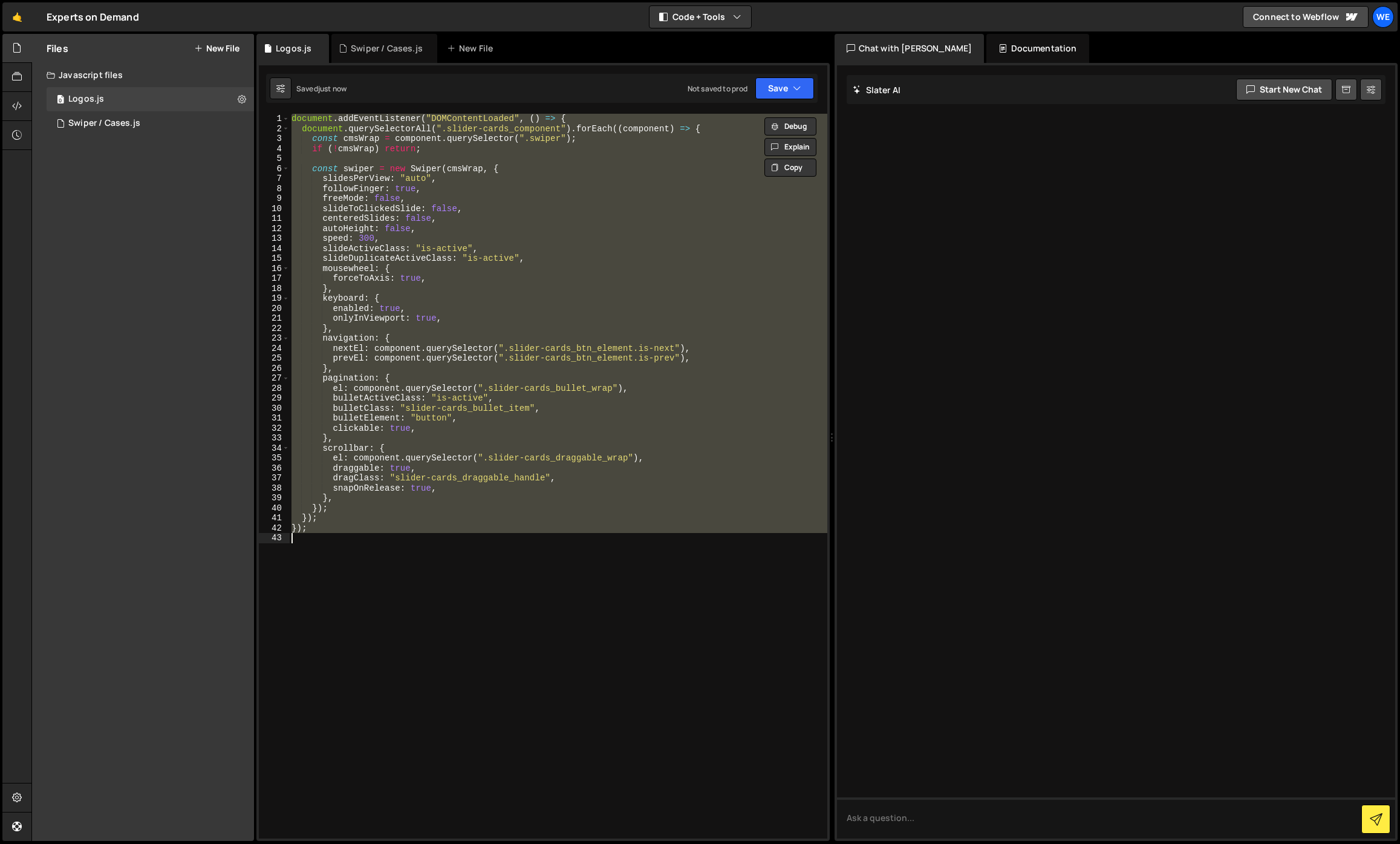
paste textarea
type textarea "});"
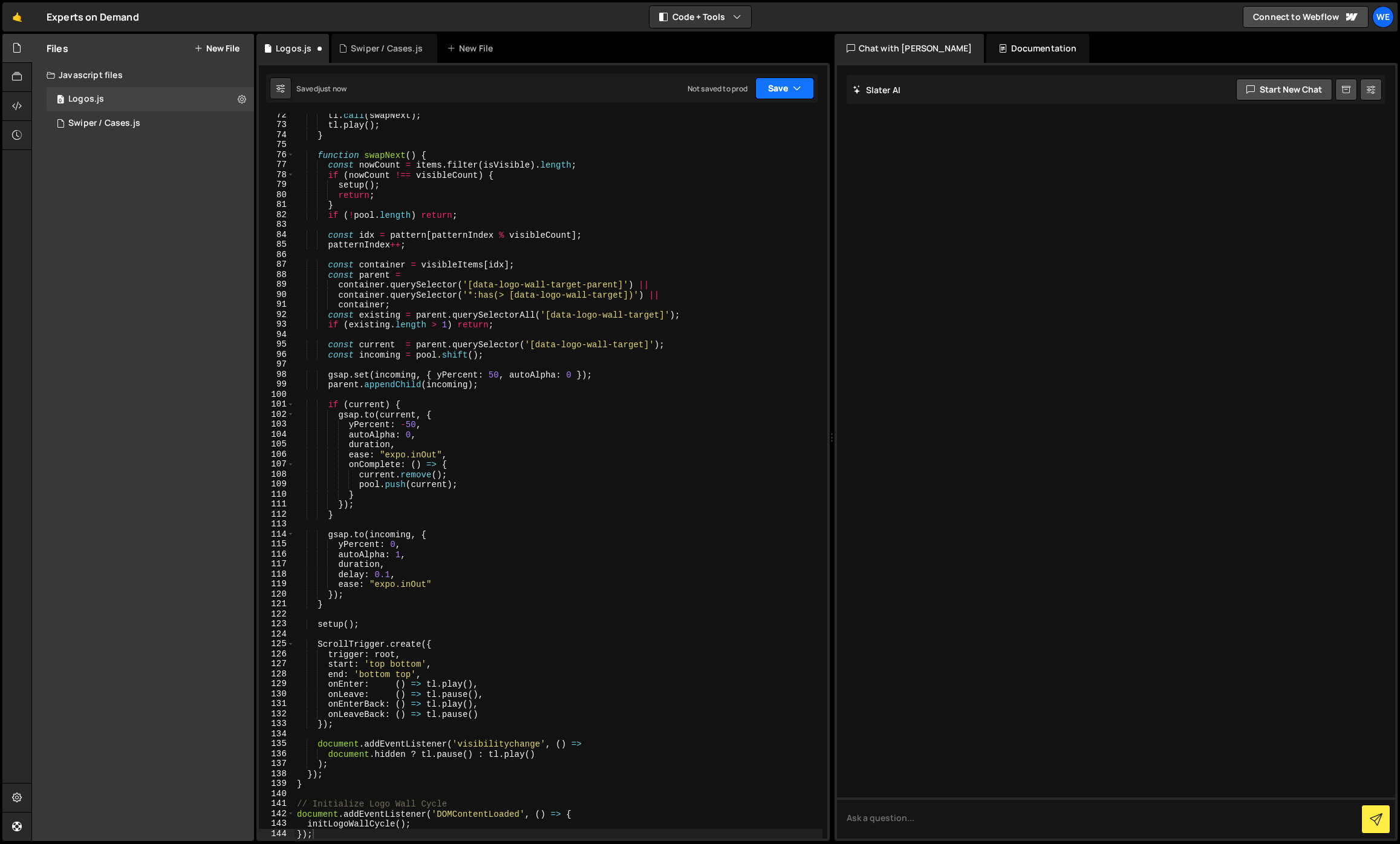
click at [809, 84] on button "Save" at bounding box center [784, 88] width 58 height 22
click at [754, 157] on div "Save to Production S" at bounding box center [743, 157] width 125 height 12
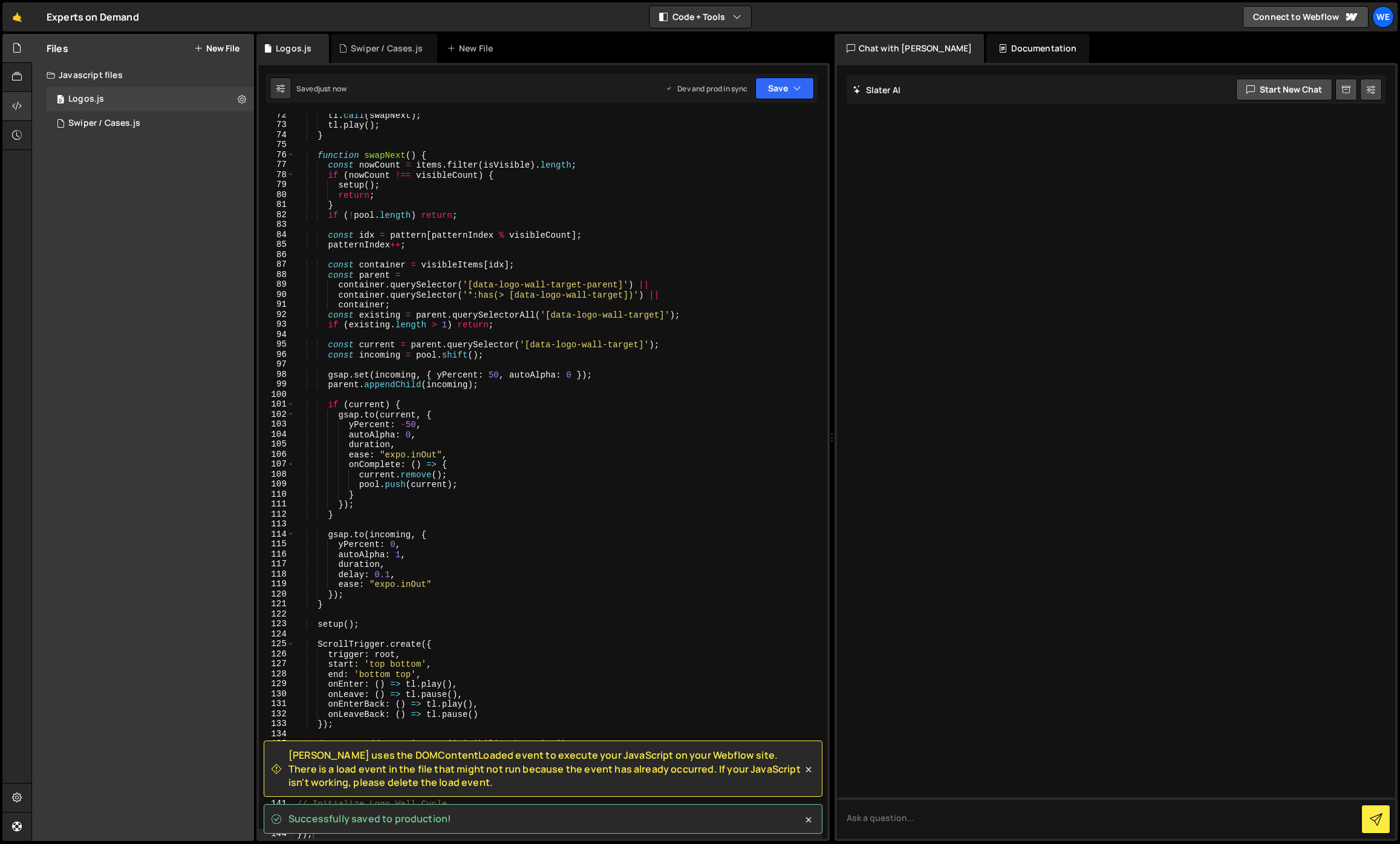
click at [25, 109] on div at bounding box center [17, 107] width 29 height 29
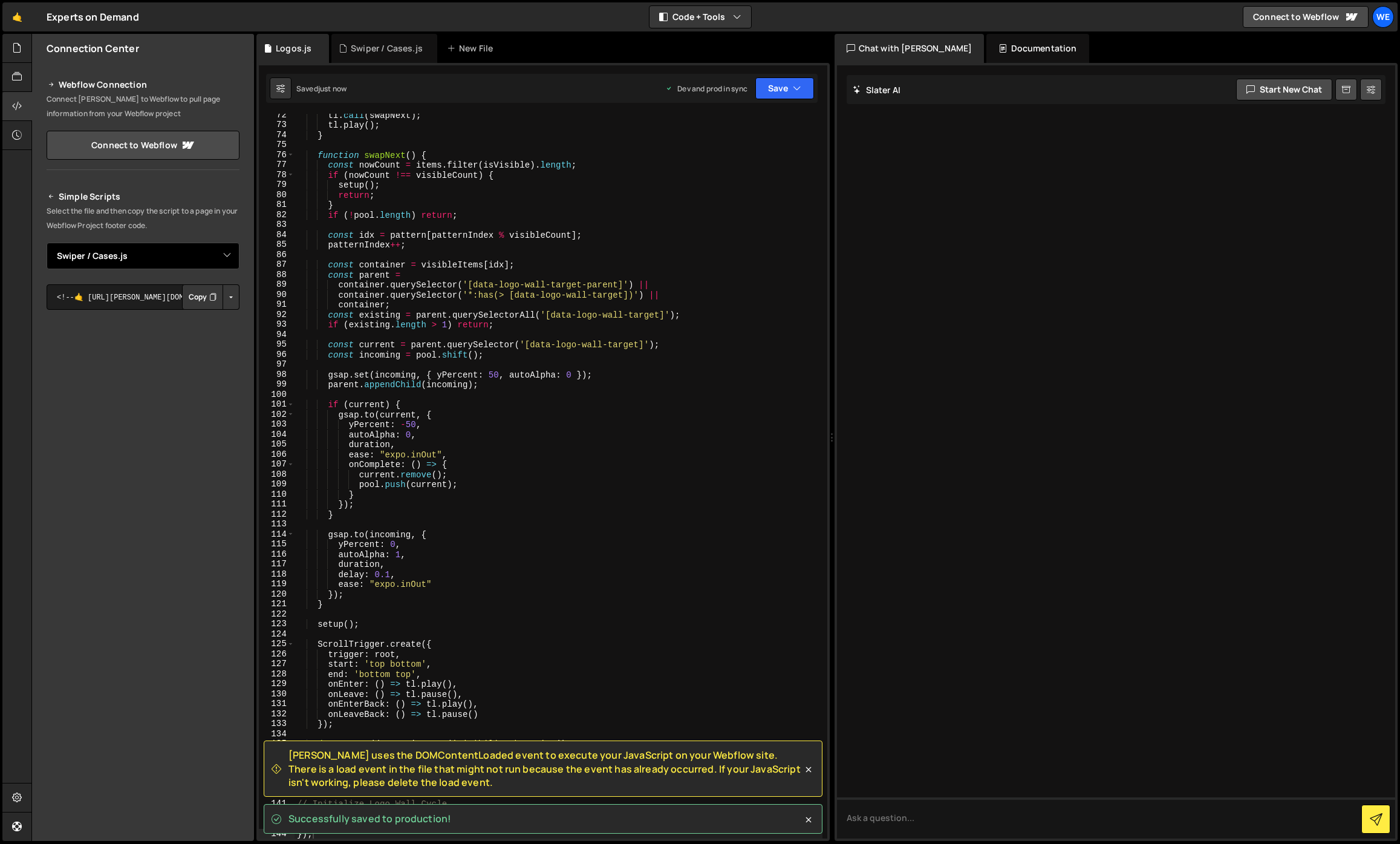
click at [131, 260] on select "Select File Swiper / Cases.js Logos.js" at bounding box center [142, 256] width 193 height 26
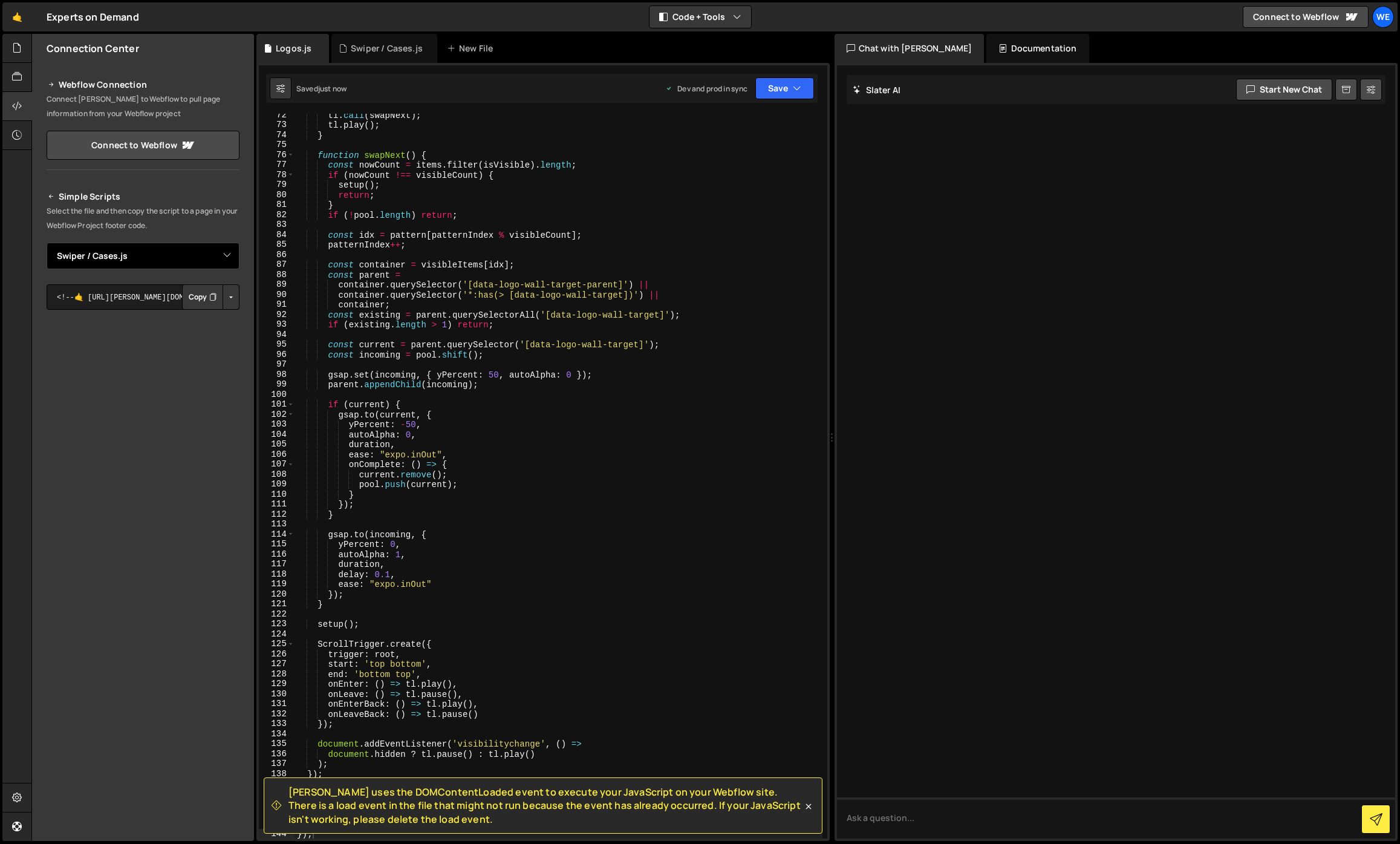
select select "45260"
click at [46, 242] on select "Select File Swiper / Cases.js Logos.js" at bounding box center [142, 256] width 193 height 26
click at [229, 295] on button "Button group with nested dropdown" at bounding box center [231, 296] width 17 height 25
click at [207, 332] on link "Copy Production js" at bounding box center [189, 337] width 100 height 17
